Goal: Navigation & Orientation: Find specific page/section

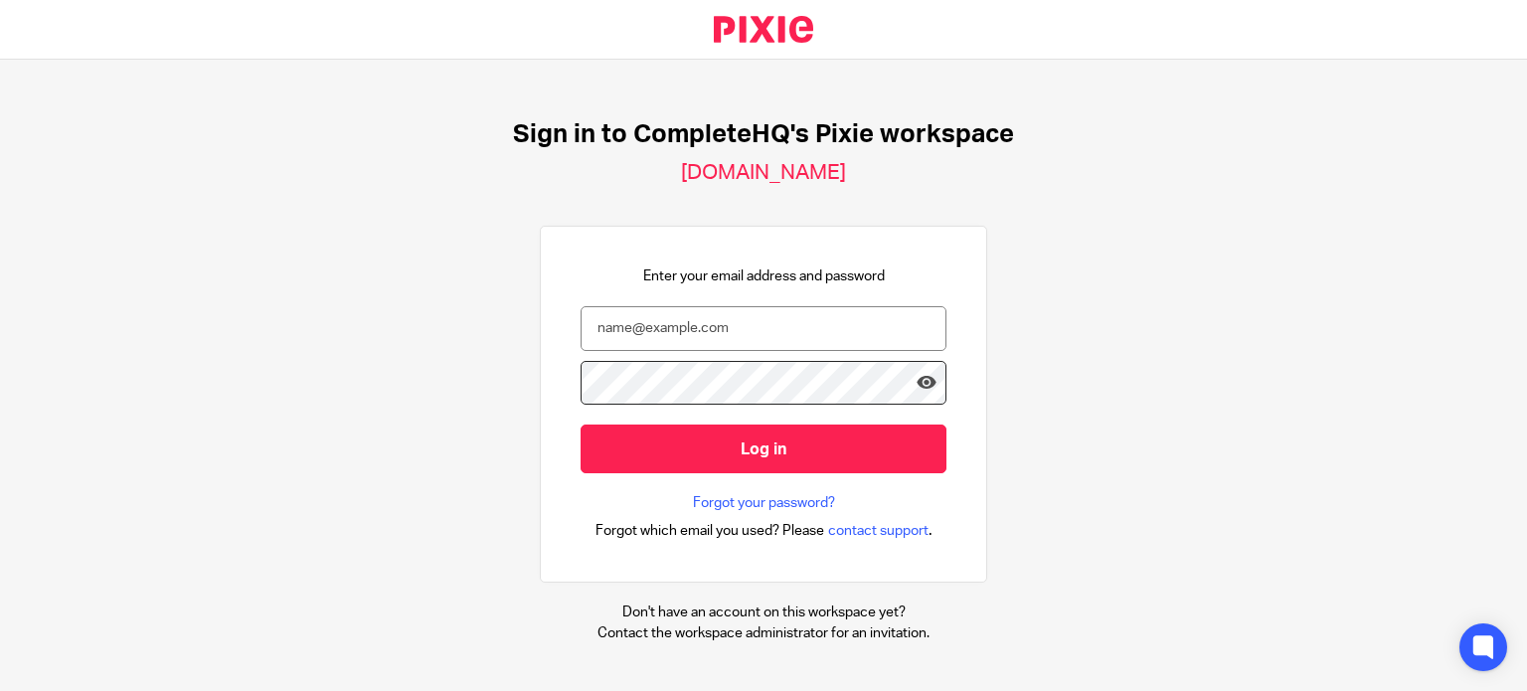
drag, startPoint x: 1487, startPoint y: 254, endPoint x: 1181, endPoint y: 277, distance: 306.2
click at [1487, 254] on div "Sign in to CompleteHQ's Pixie workspace completehq.usepixie.net Enter your emai…" at bounding box center [763, 375] width 1527 height 631
click at [732, 337] on input "email" at bounding box center [764, 328] width 366 height 45
type input "vanessa@completehq.co.uk"
click at [581, 425] on input "Log in" at bounding box center [764, 449] width 366 height 49
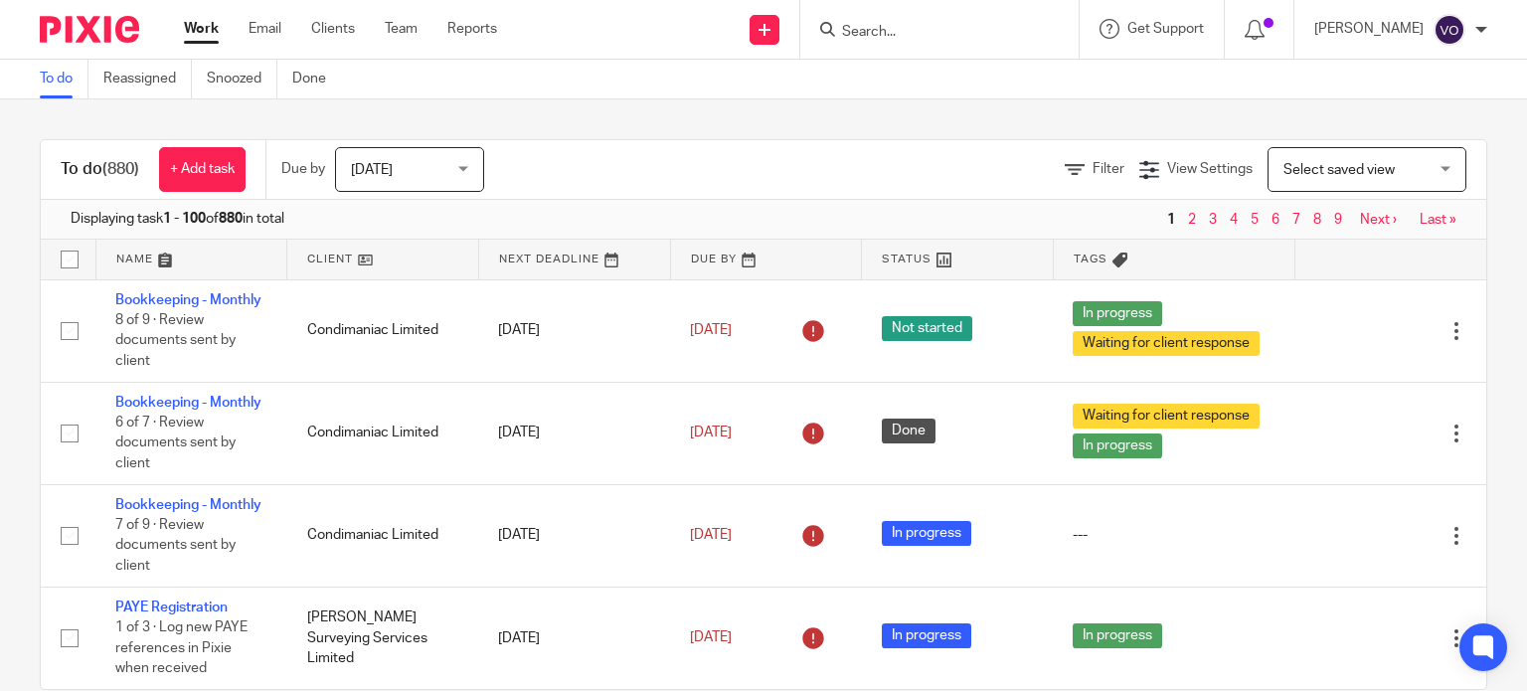
click at [943, 42] on div at bounding box center [939, 29] width 278 height 59
click at [934, 31] on input "Search" at bounding box center [929, 33] width 179 height 18
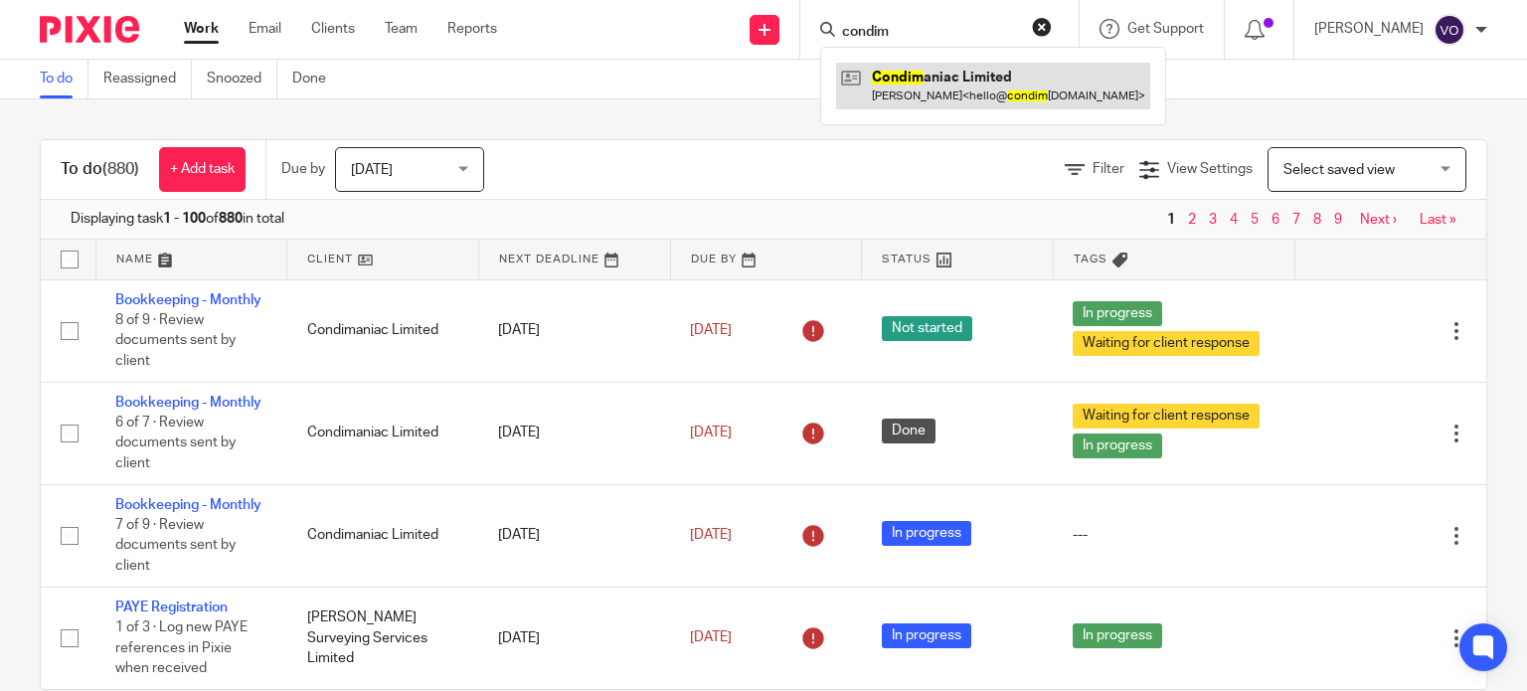
type input "condim"
click at [942, 77] on link at bounding box center [993, 86] width 314 height 46
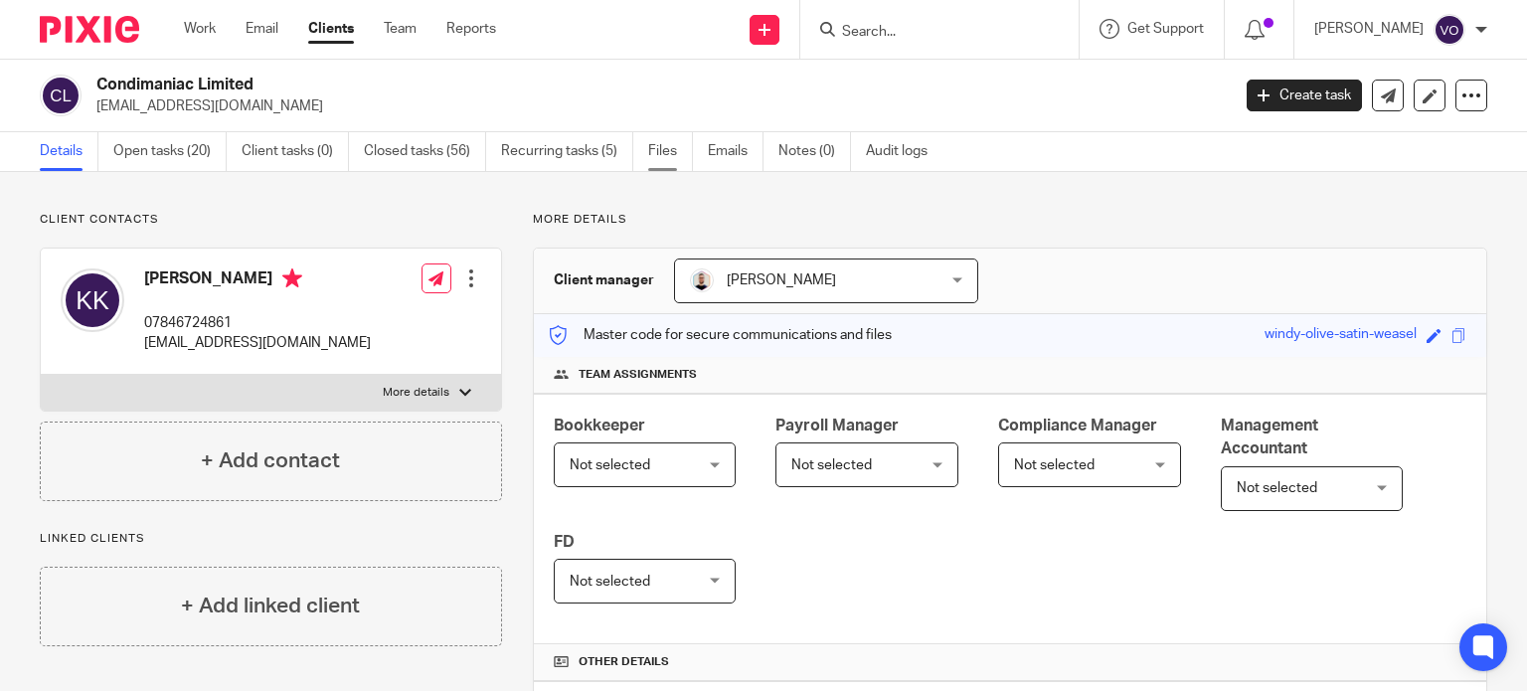
click at [670, 147] on link "Files" at bounding box center [670, 151] width 45 height 39
